Goal: Information Seeking & Learning: Learn about a topic

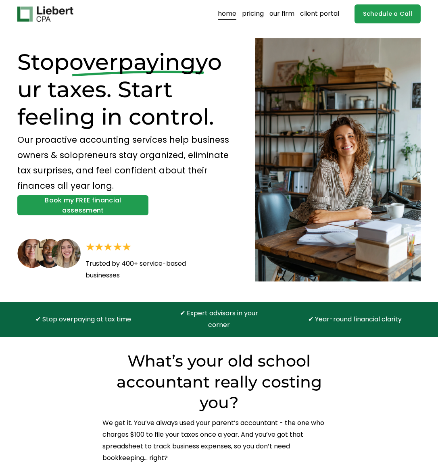
click at [250, 15] on link "pricing" at bounding box center [253, 14] width 22 height 13
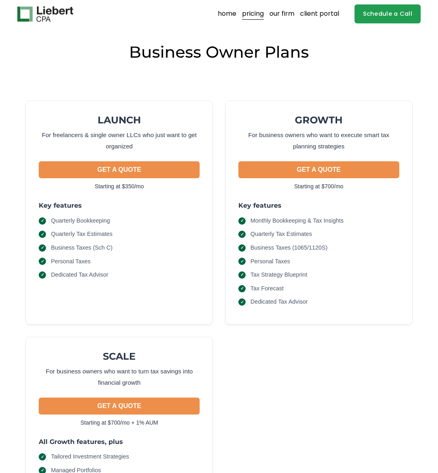
click at [276, 16] on link "our firm" at bounding box center [281, 14] width 25 height 13
